Goal: Transaction & Acquisition: Purchase product/service

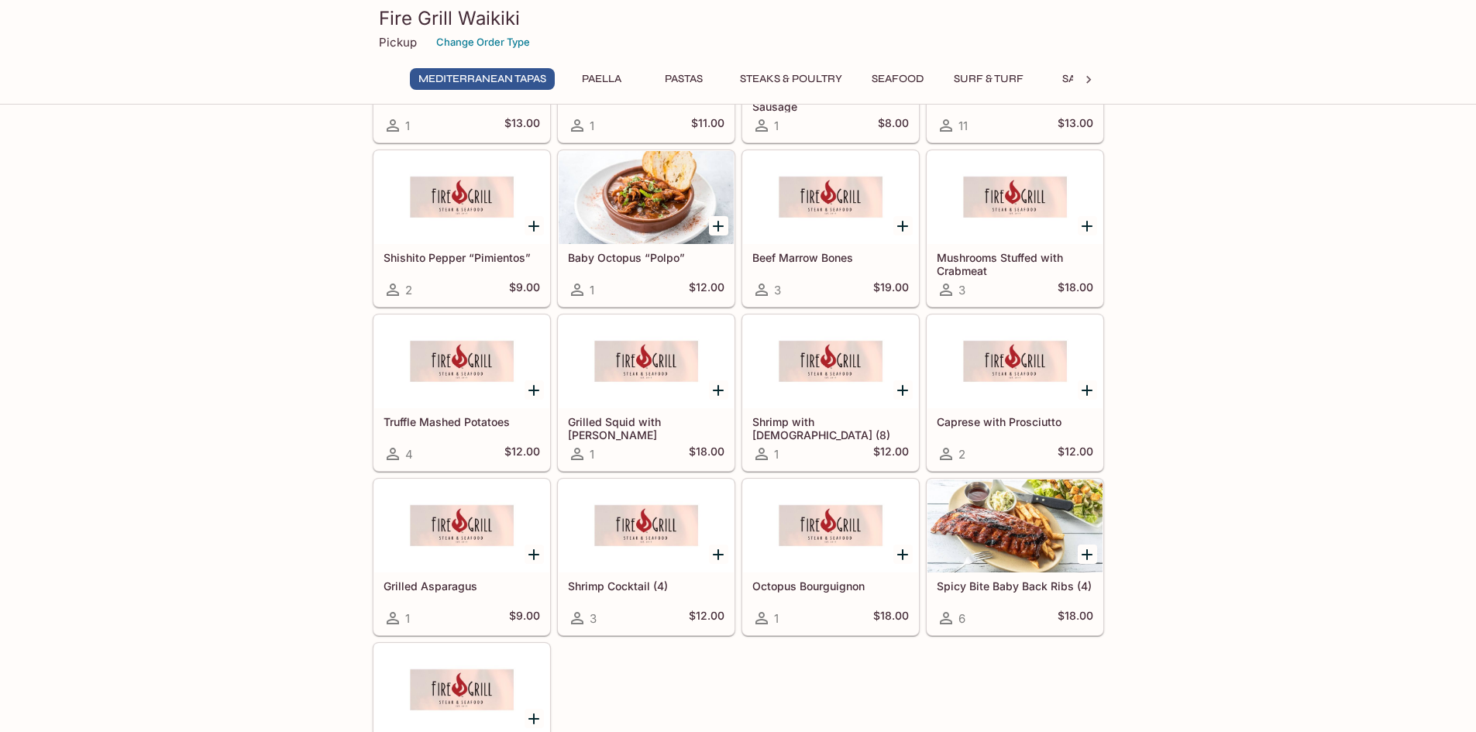
scroll to position [160, 0]
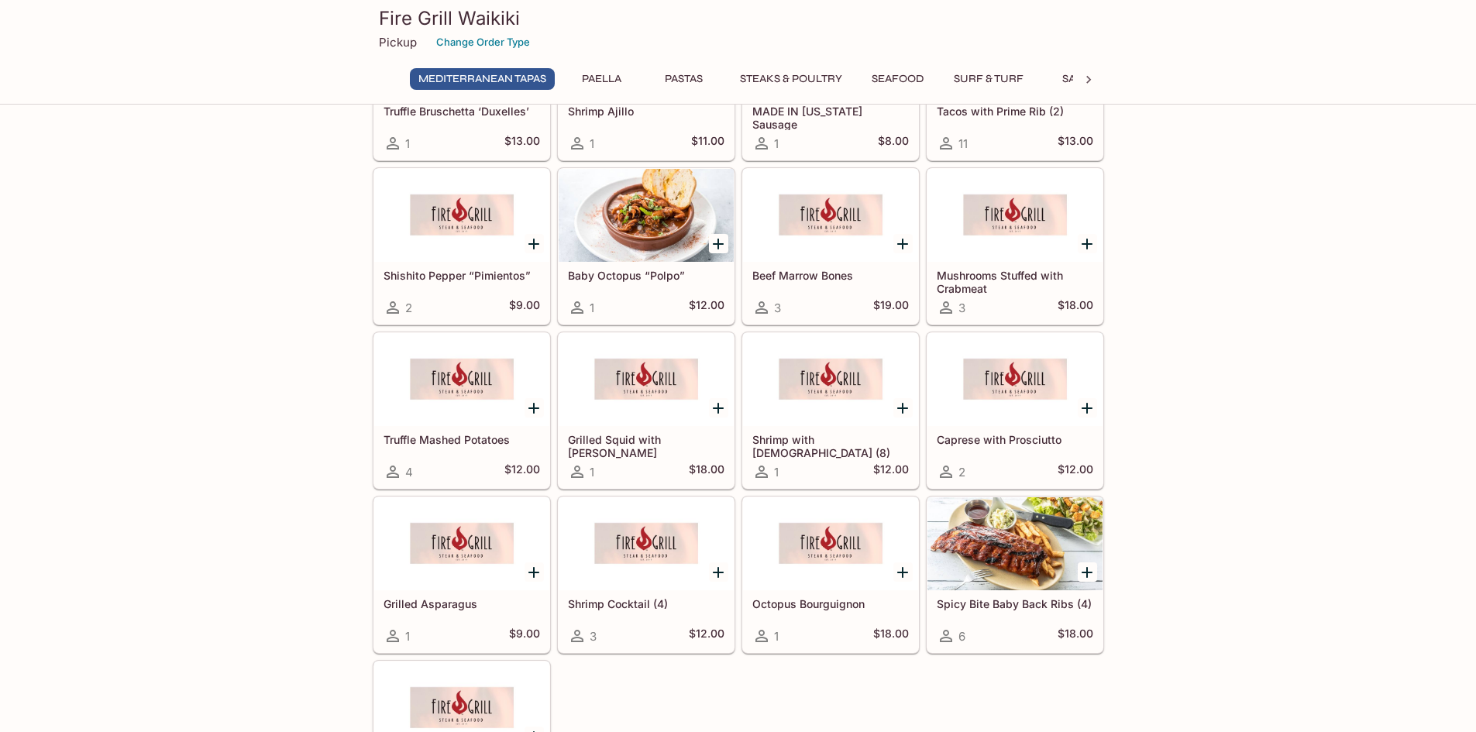
click at [1087, 569] on icon "Add Spicy Bite Baby Back Ribs (4)" at bounding box center [1086, 572] width 11 height 11
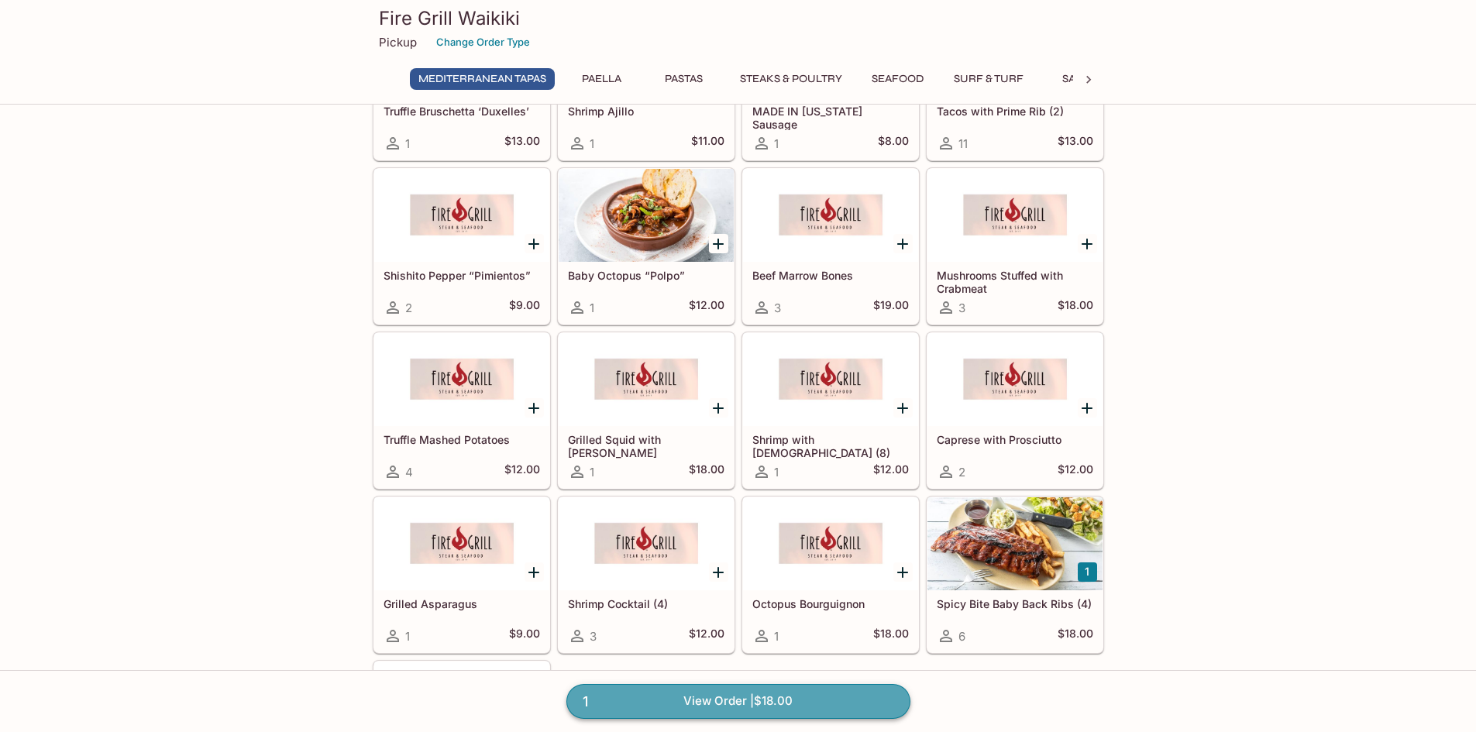
click at [778, 703] on link "1 View Order | $18.00" at bounding box center [738, 701] width 344 height 34
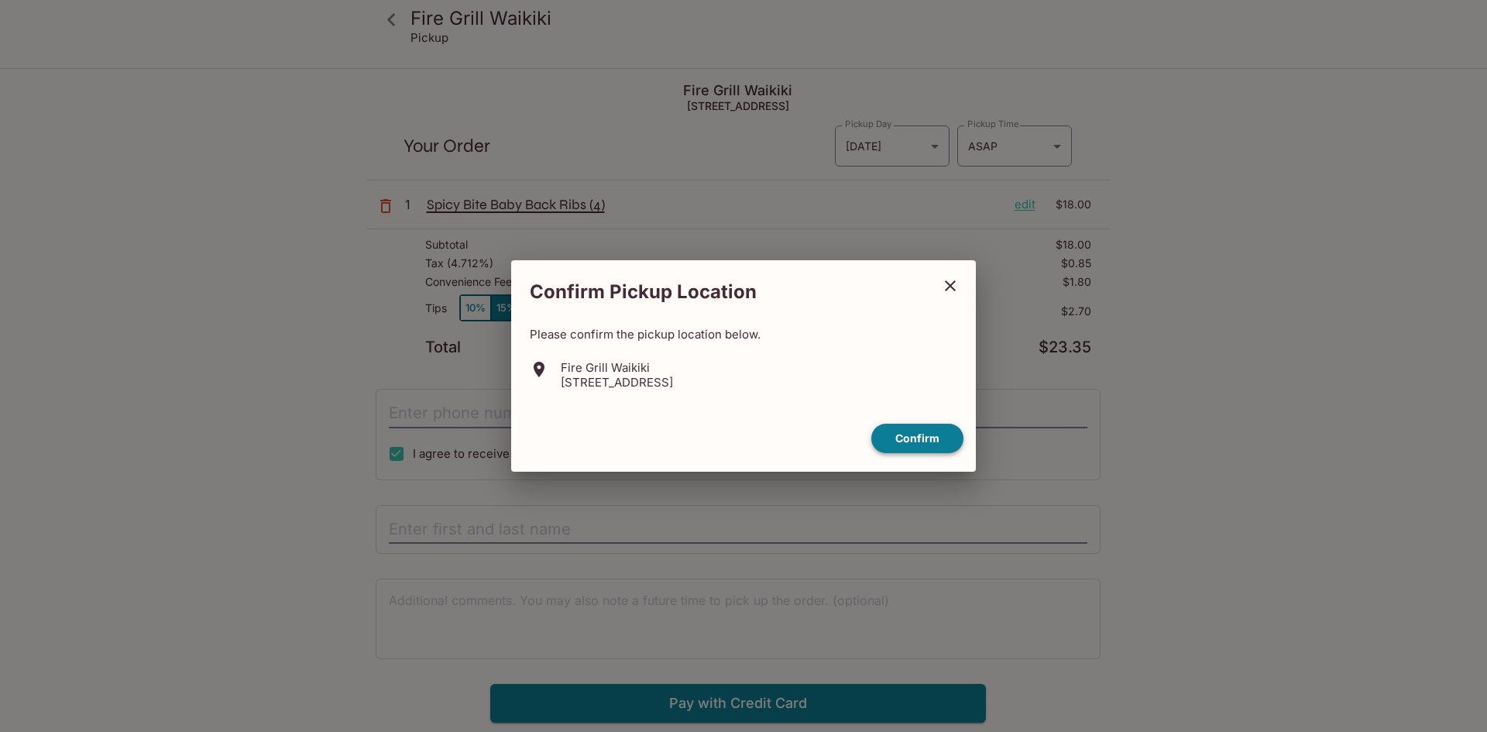
click at [923, 428] on button "Confirm" at bounding box center [917, 439] width 92 height 30
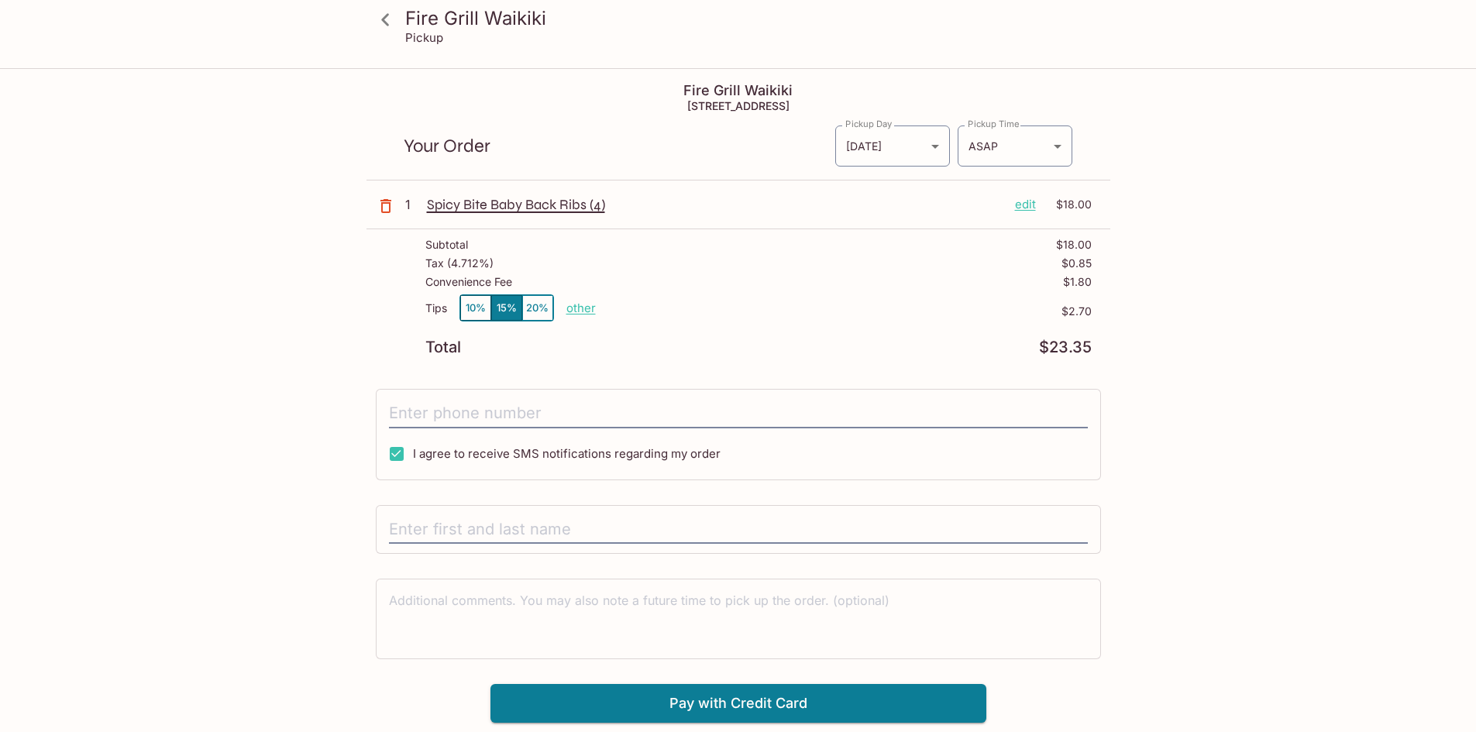
click at [379, 7] on icon at bounding box center [385, 19] width 27 height 27
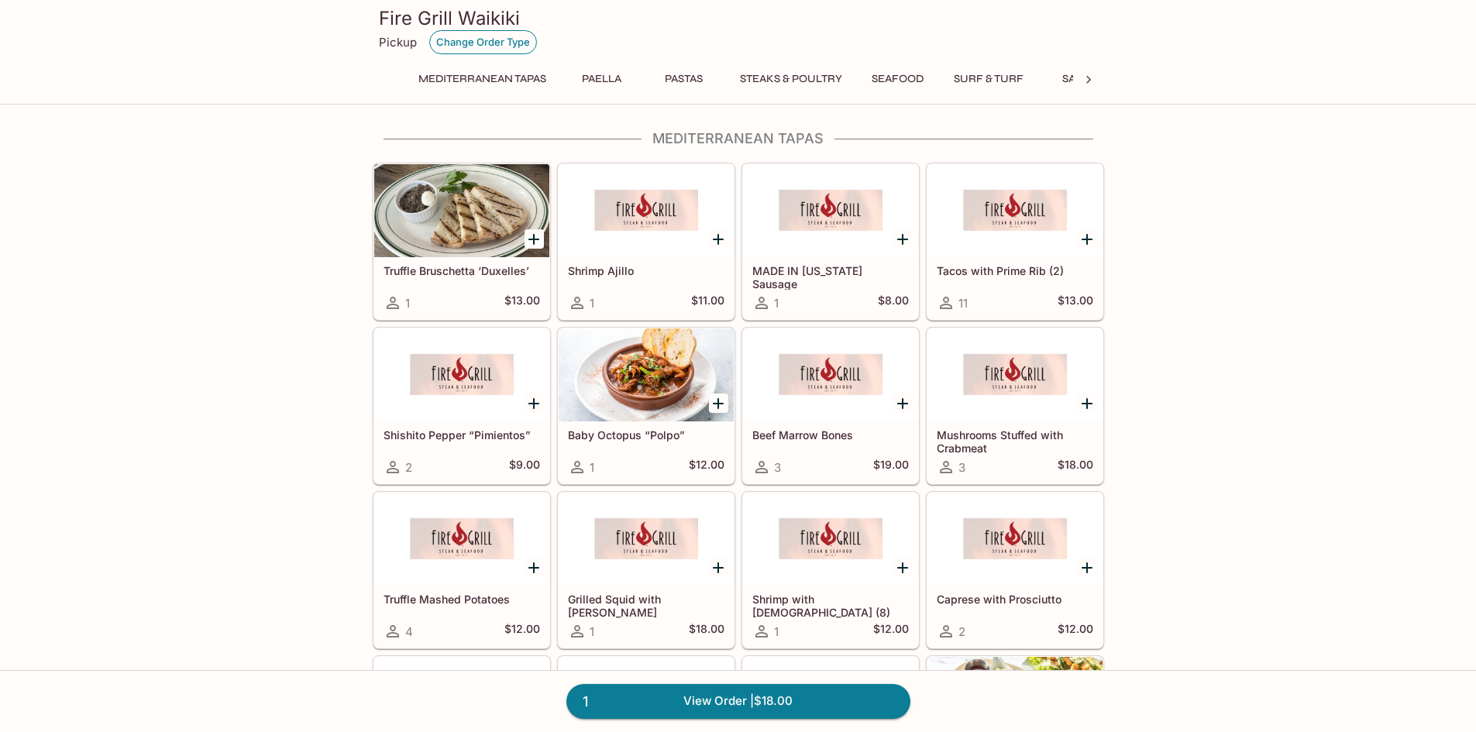
click at [479, 43] on button "Change Order Type" at bounding box center [483, 42] width 108 height 24
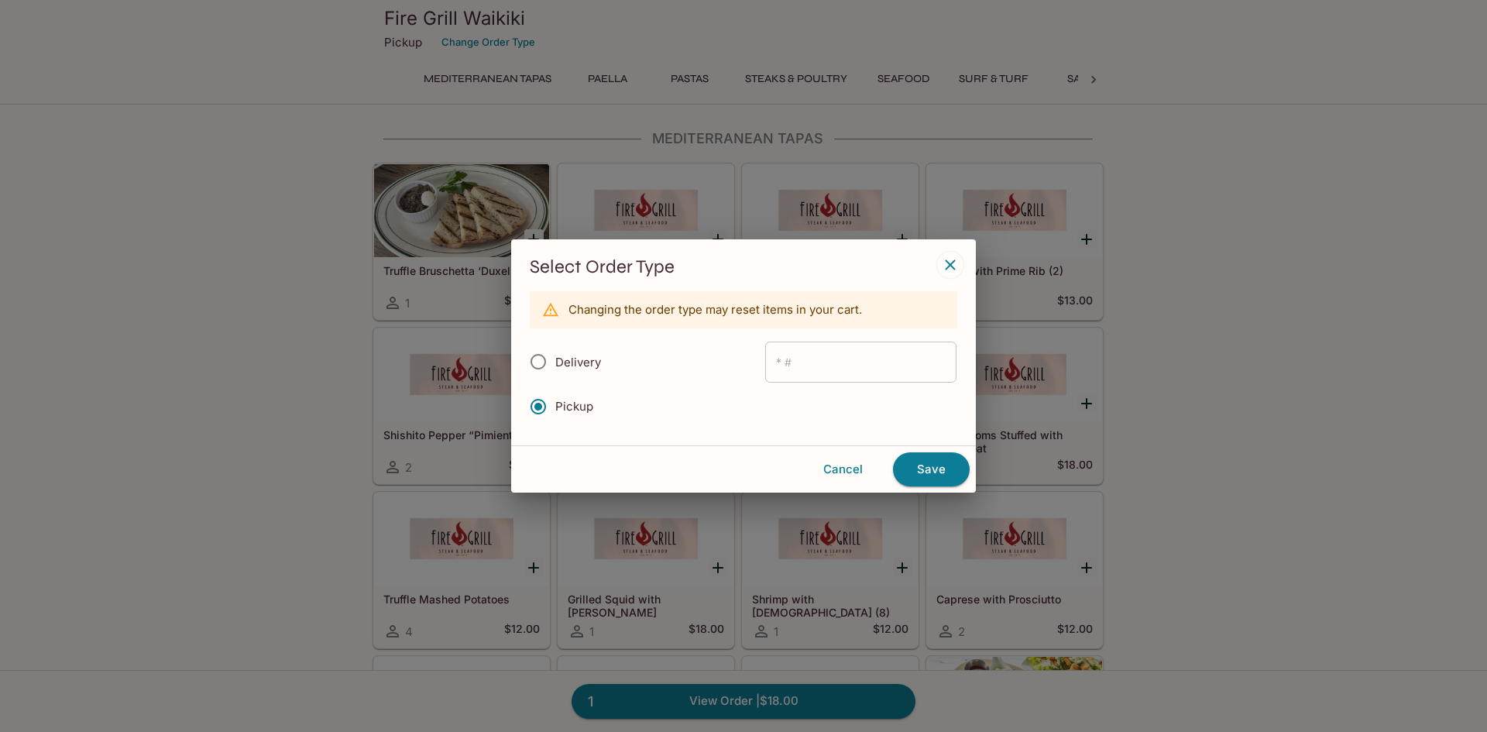
radio input "true"
click at [828, 369] on input "text" at bounding box center [860, 362] width 191 height 41
click at [562, 403] on span "Pickup" at bounding box center [574, 406] width 38 height 15
click at [555, 403] on input "Pickup" at bounding box center [538, 406] width 33 height 33
radio input "true"
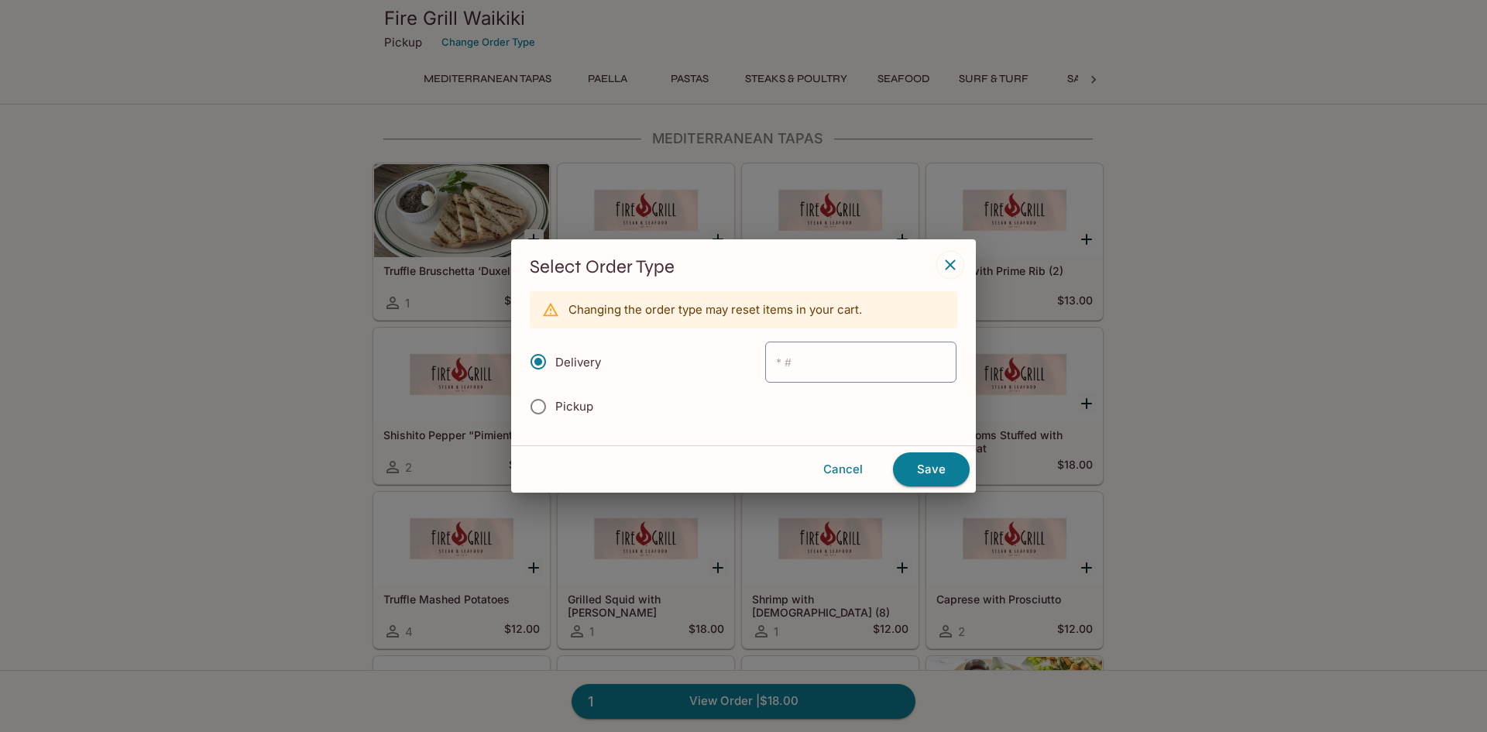
click at [538, 404] on input "Pickup" at bounding box center [538, 406] width 33 height 33
click at [540, 409] on input "Pickup" at bounding box center [538, 406] width 33 height 33
click at [849, 361] on input "text" at bounding box center [860, 362] width 191 height 41
radio input "true"
type input "1859"
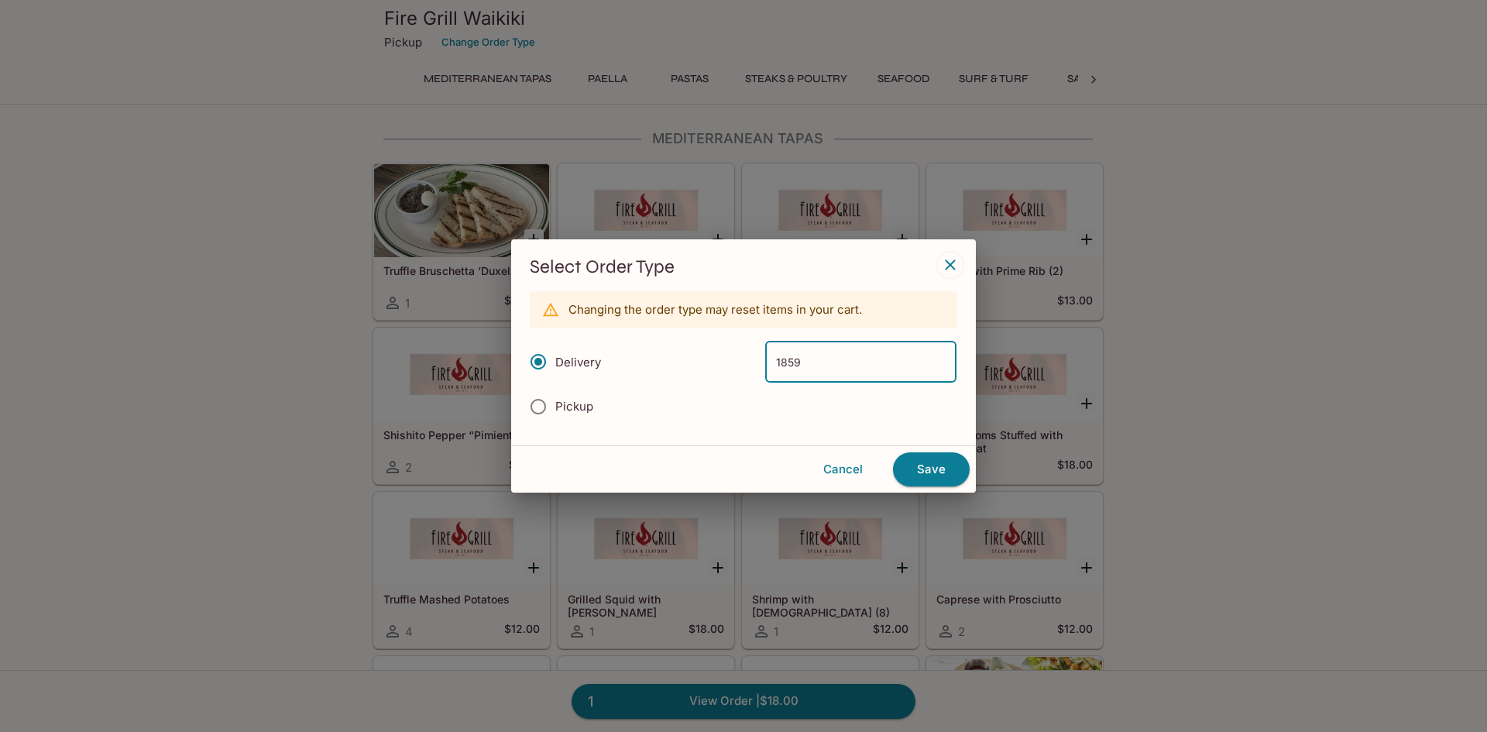
click at [831, 422] on div "Pickup" at bounding box center [744, 407] width 428 height 34
click at [541, 416] on input "Pickup" at bounding box center [538, 406] width 33 height 33
radio input "true"
click at [541, 409] on input "Pickup" at bounding box center [538, 406] width 33 height 33
click at [949, 263] on icon "button" at bounding box center [950, 264] width 10 height 10
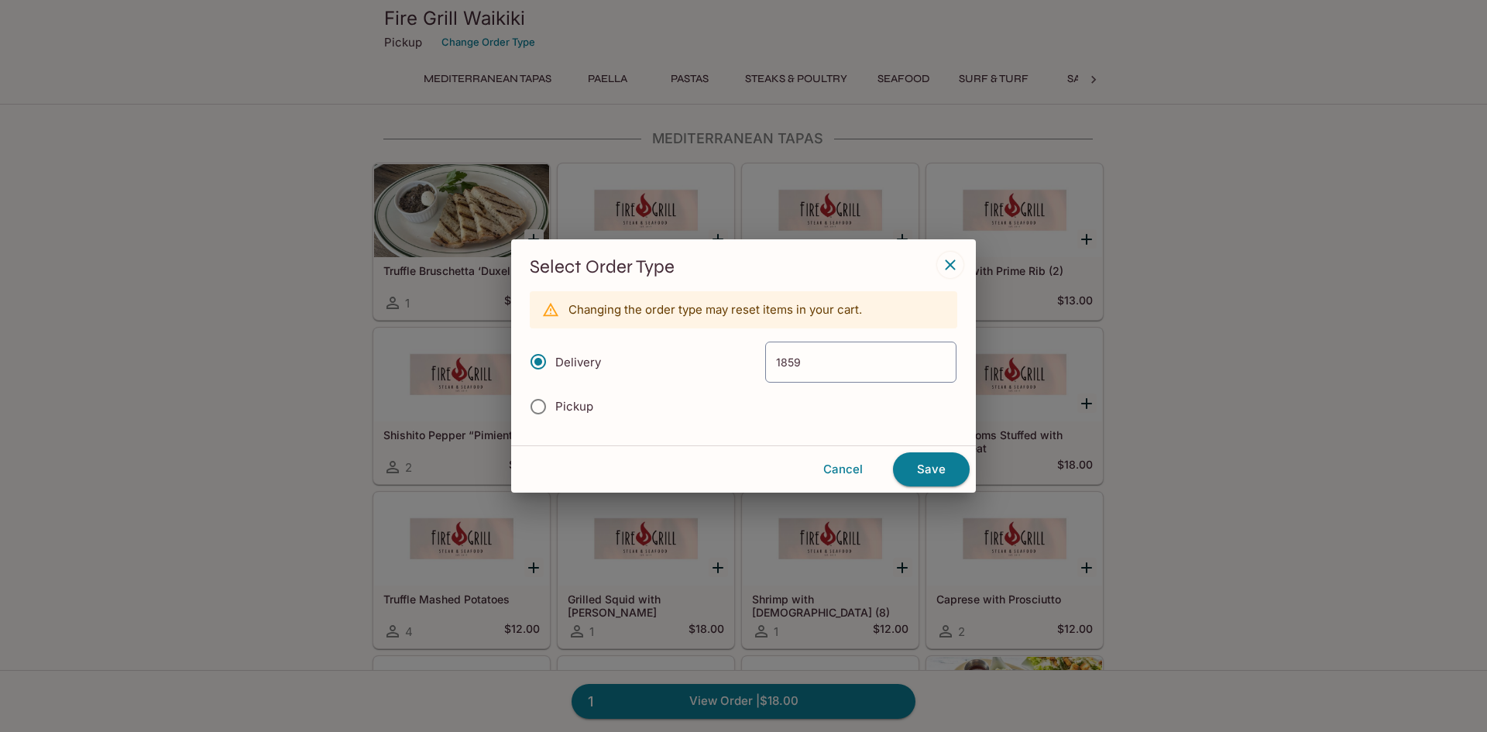
radio input "true"
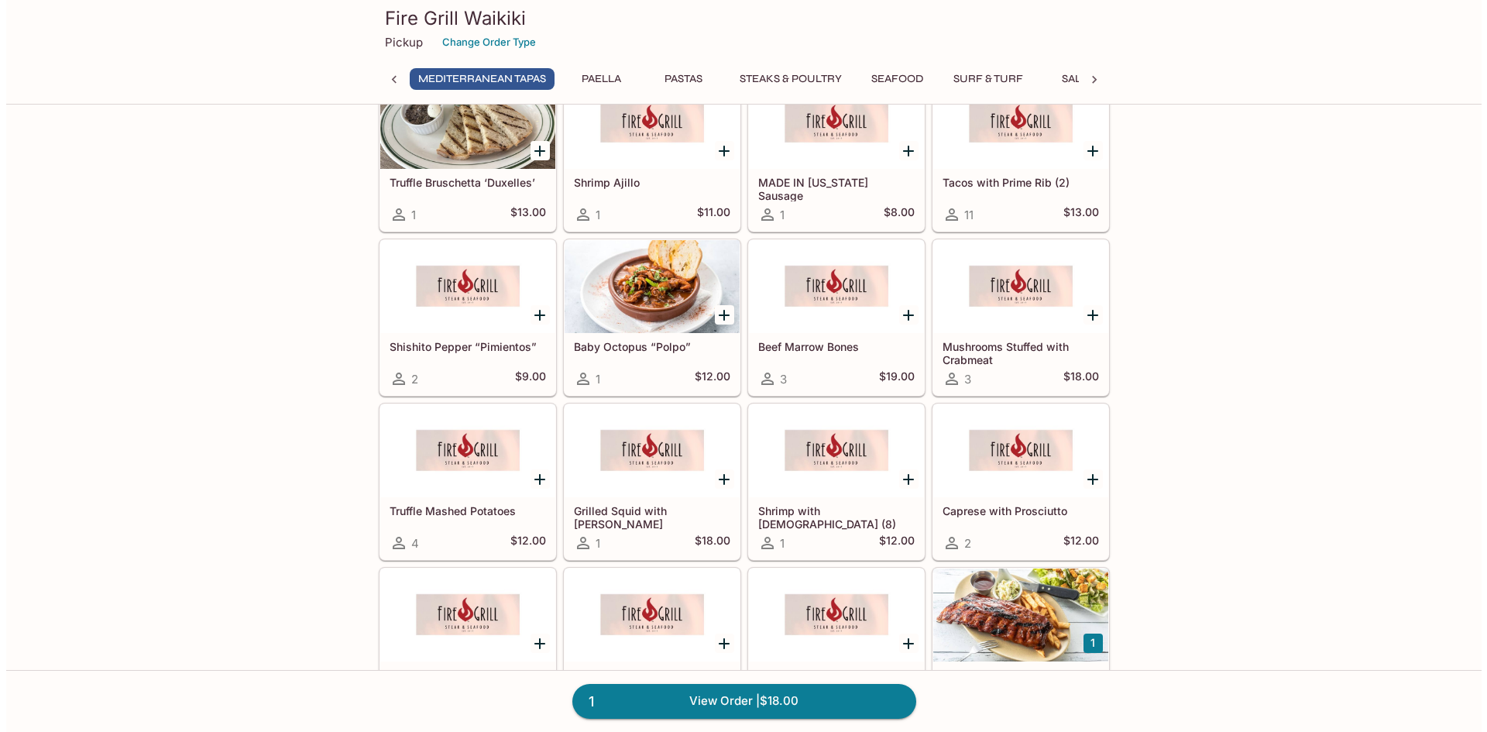
scroll to position [119, 0]
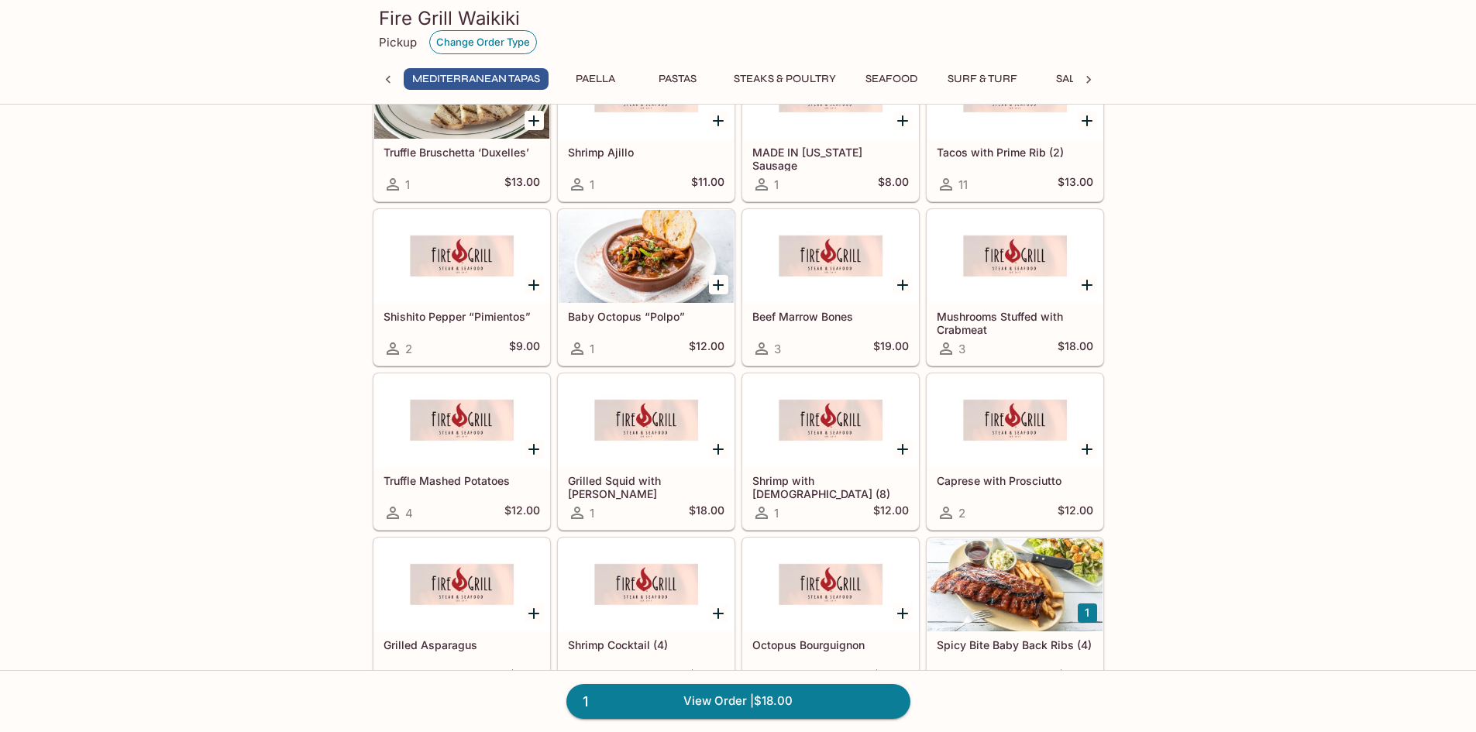
click at [493, 40] on button "Change Order Type" at bounding box center [483, 42] width 108 height 24
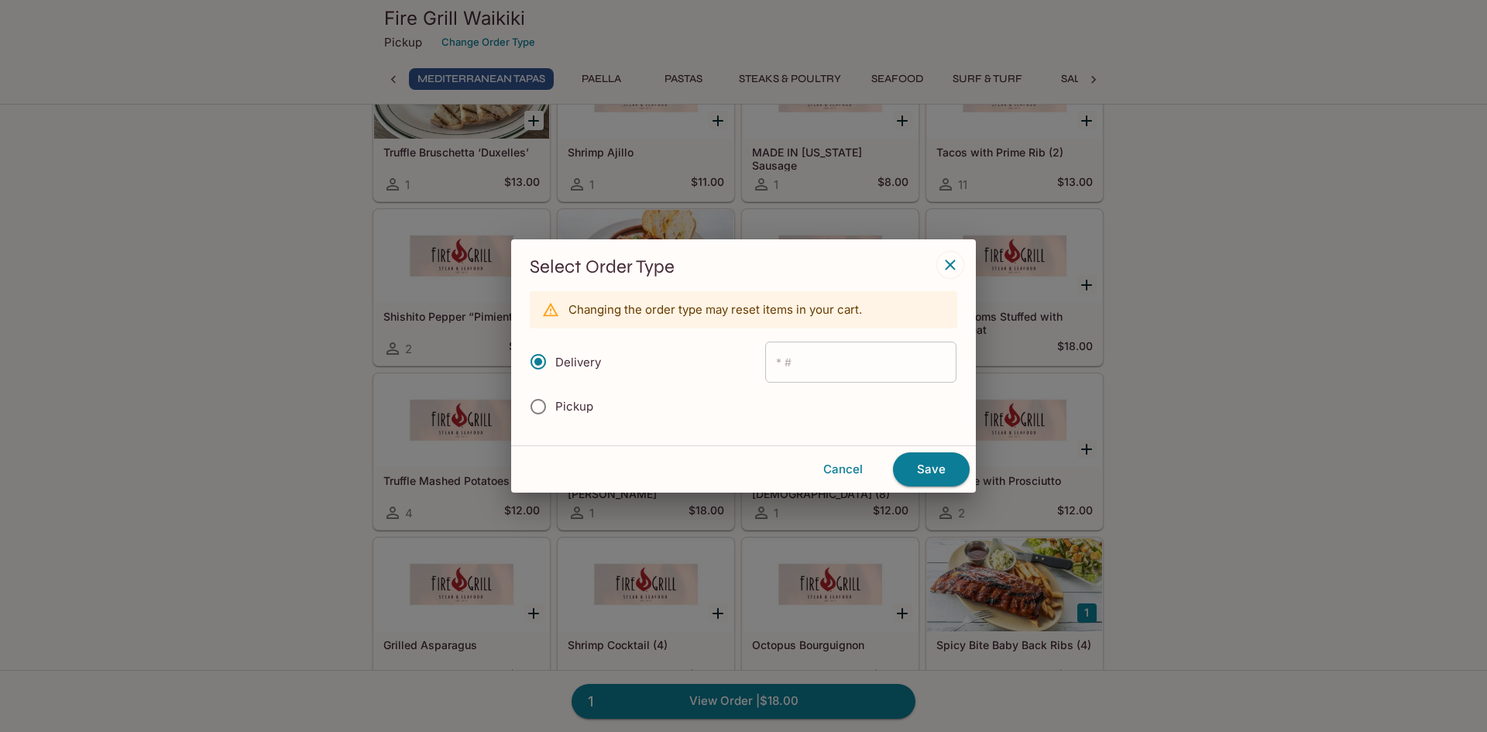
click at [856, 376] on input "text" at bounding box center [860, 362] width 191 height 41
type input "1859"
click at [922, 475] on button "Save" at bounding box center [931, 469] width 77 height 34
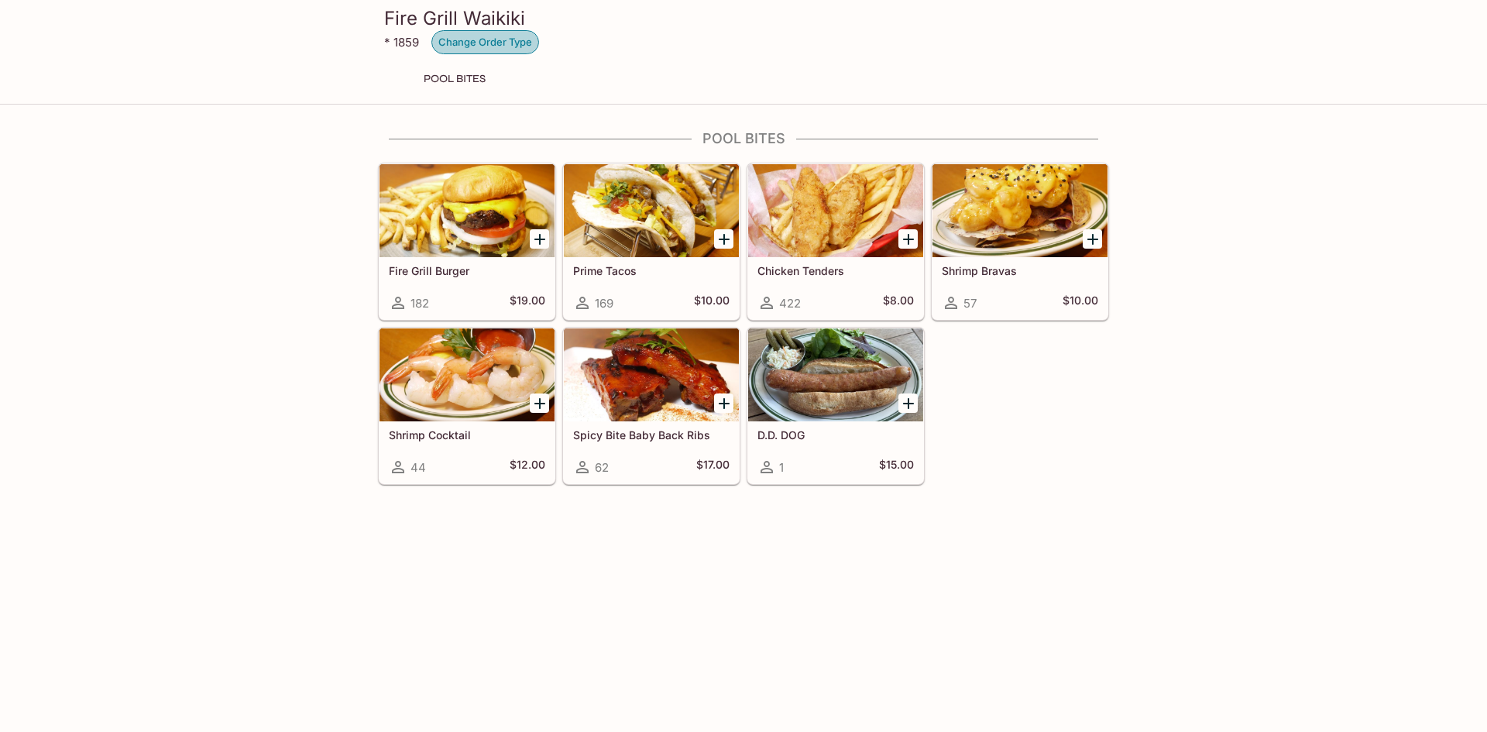
click at [478, 45] on button "Change Order Type" at bounding box center [485, 42] width 108 height 24
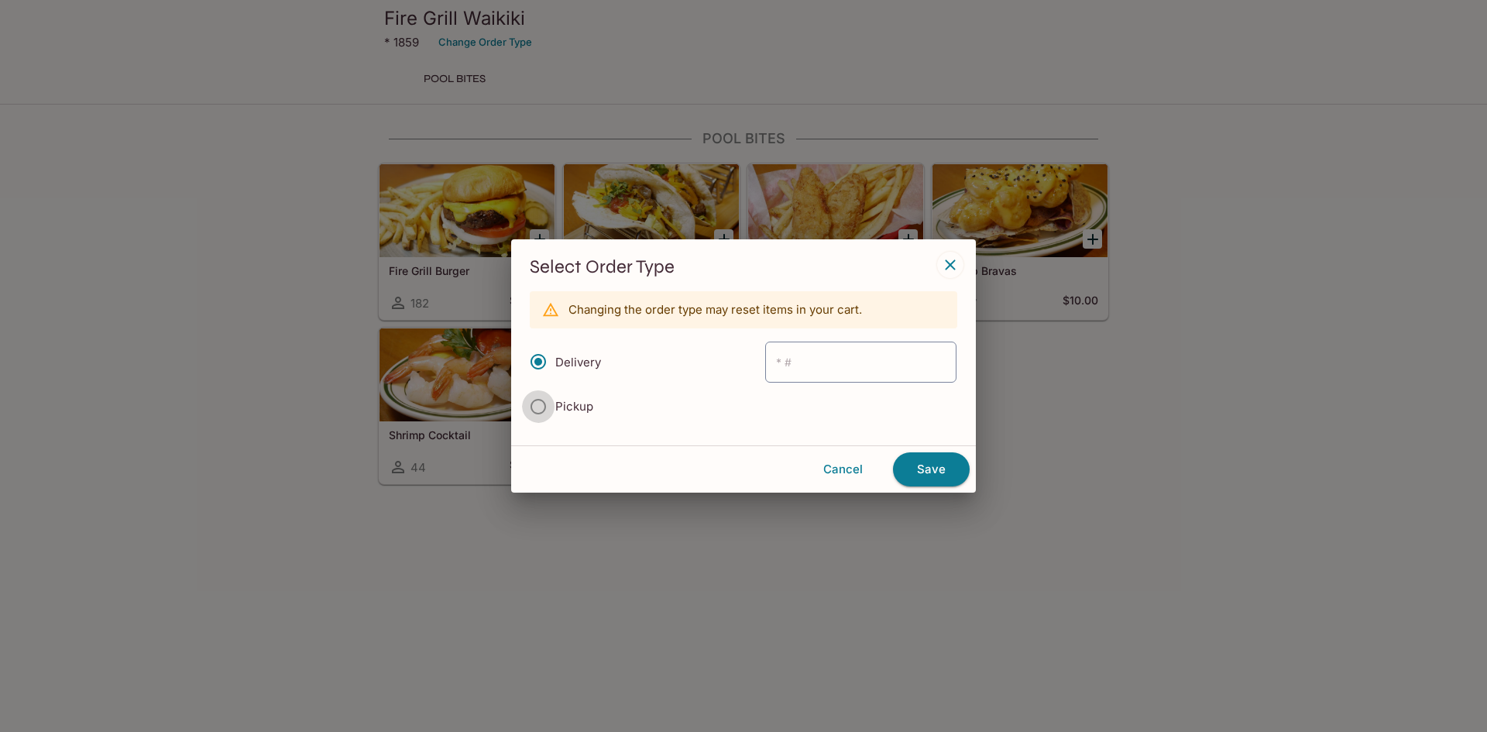
click at [552, 411] on input "Pickup" at bounding box center [538, 406] width 33 height 33
radio input "true"
click at [932, 479] on button "Save" at bounding box center [931, 469] width 77 height 34
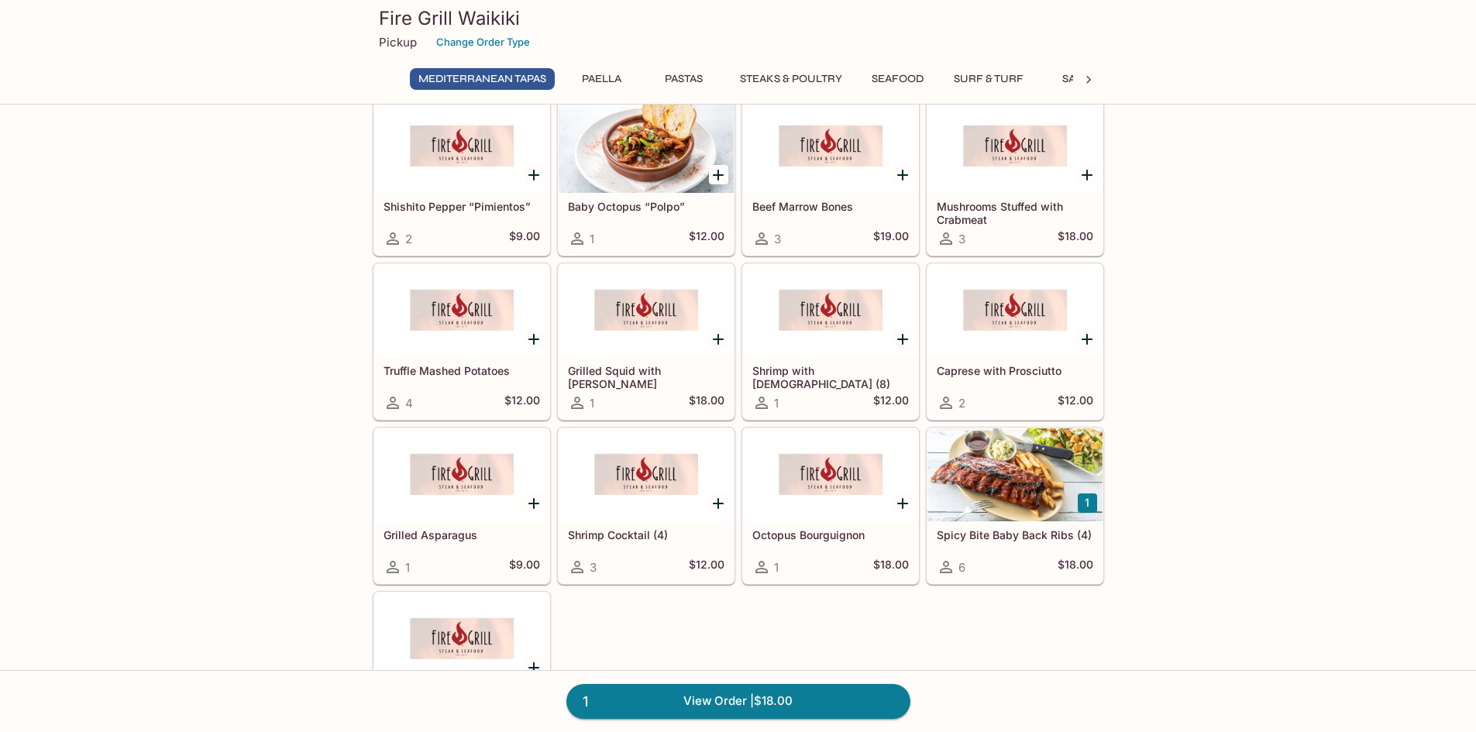
scroll to position [238, 0]
